Goal: Task Accomplishment & Management: Manage account settings

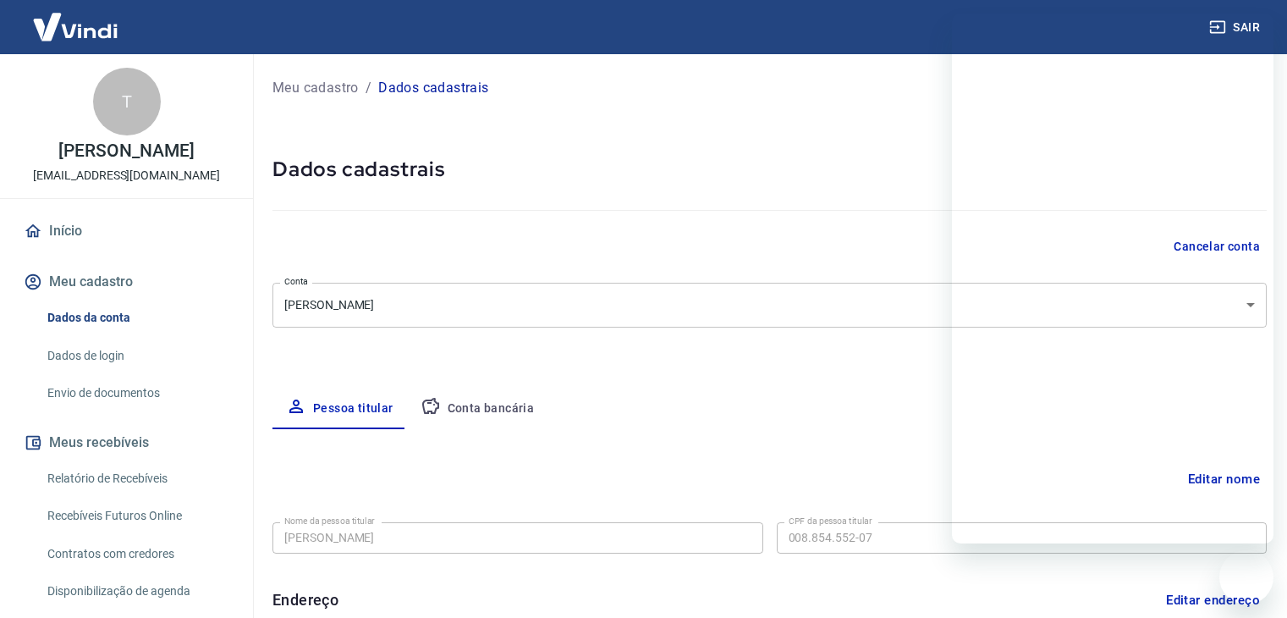
select select "SP"
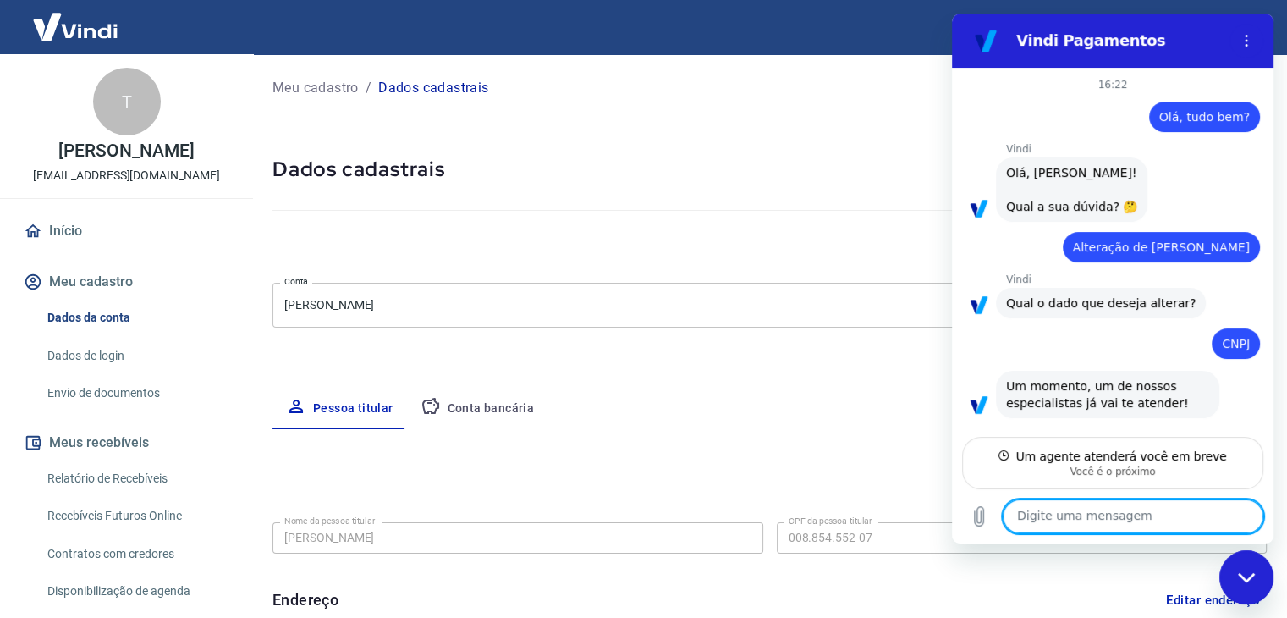
scroll to position [1902, 0]
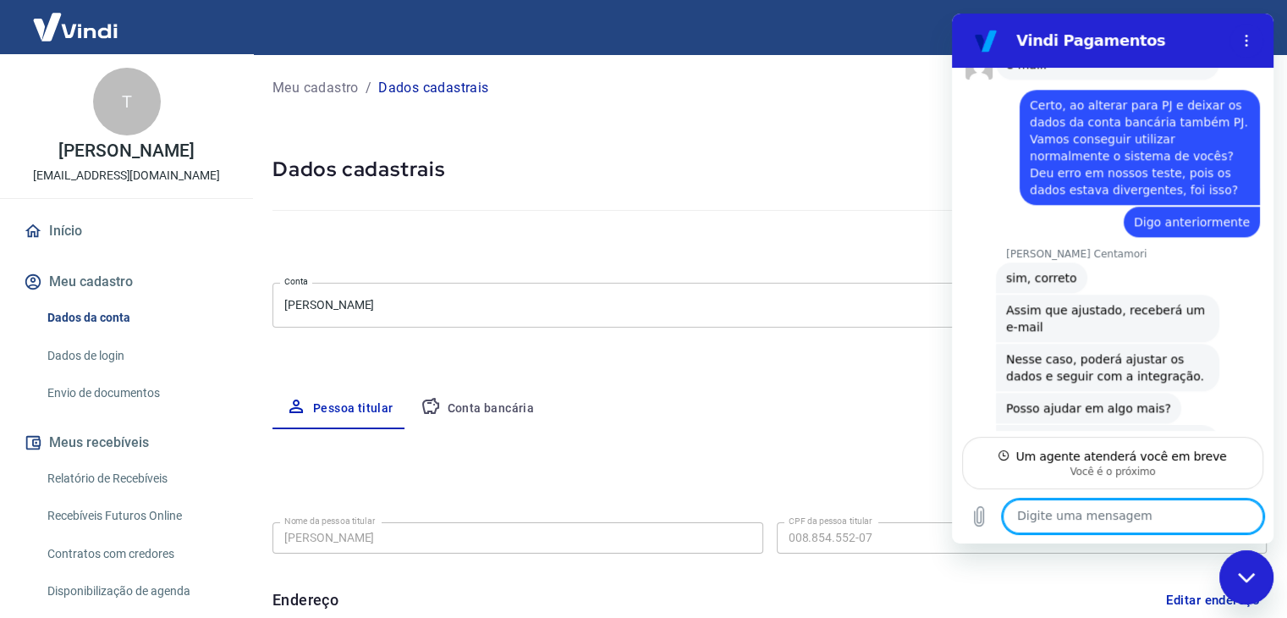
click at [564, 186] on div at bounding box center [769, 207] width 994 height 48
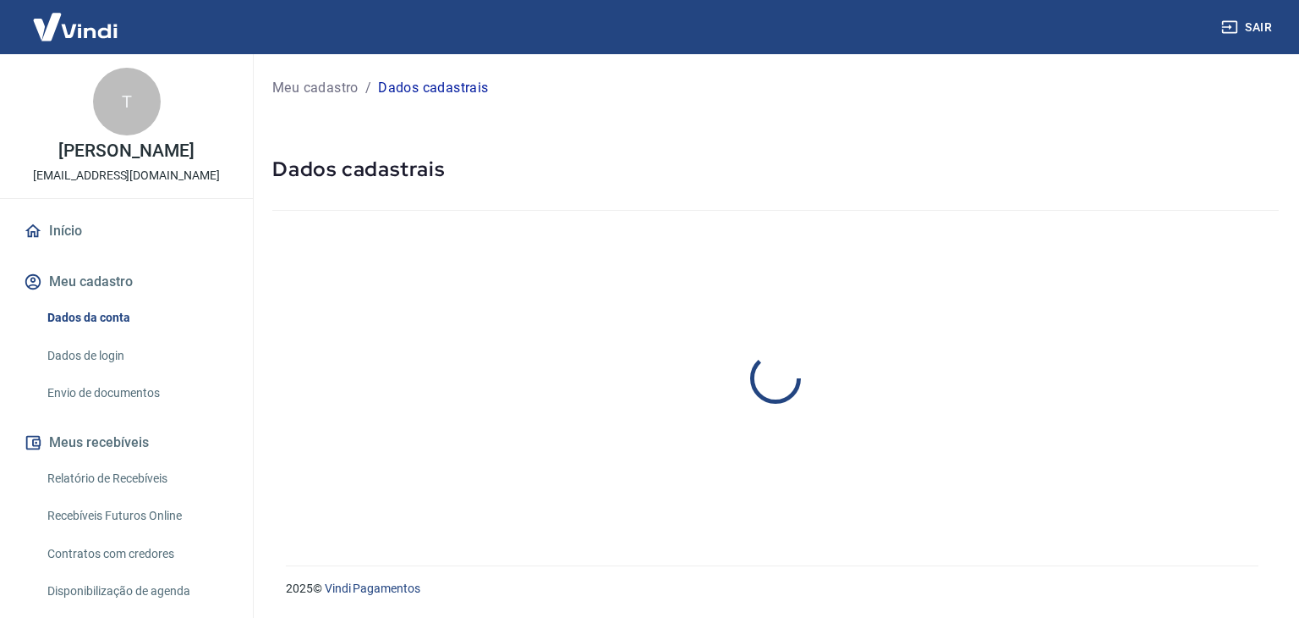
select select "SP"
select select "business"
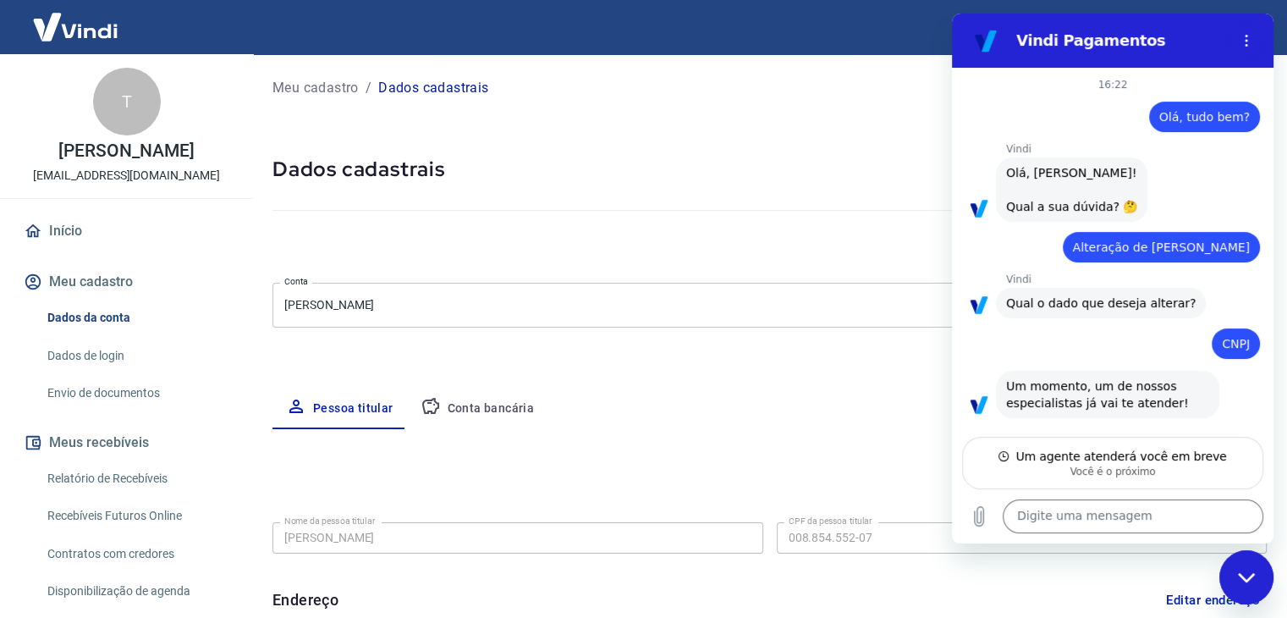
scroll to position [1902, 0]
